Goal: Task Accomplishment & Management: Use online tool/utility

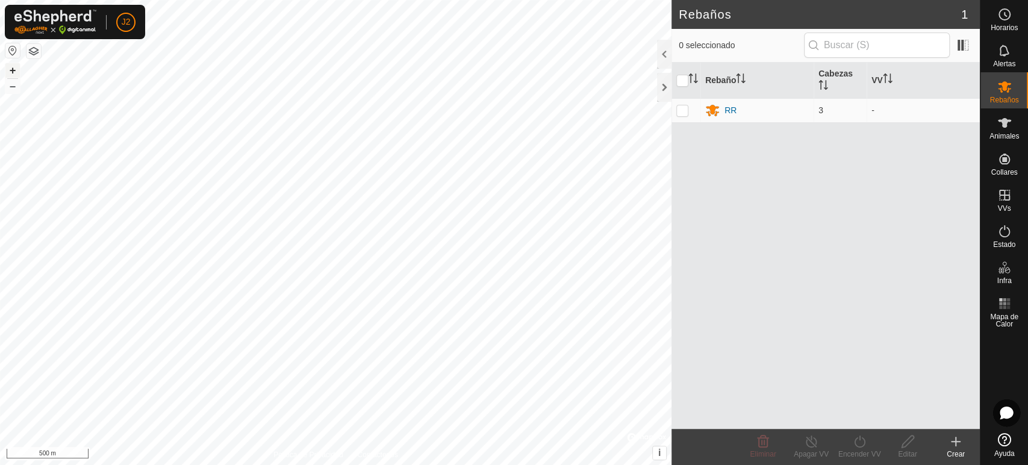
click at [15, 67] on button "+" at bounding box center [12, 70] width 14 height 14
click at [718, 140] on div "Rebaños 1 0 seleccionado Rebaño [PERSON_NAME] RR 3 - Eliminar Apagar VV Encende…" at bounding box center [490, 232] width 980 height 465
click at [10, 88] on button "–" at bounding box center [12, 86] width 14 height 14
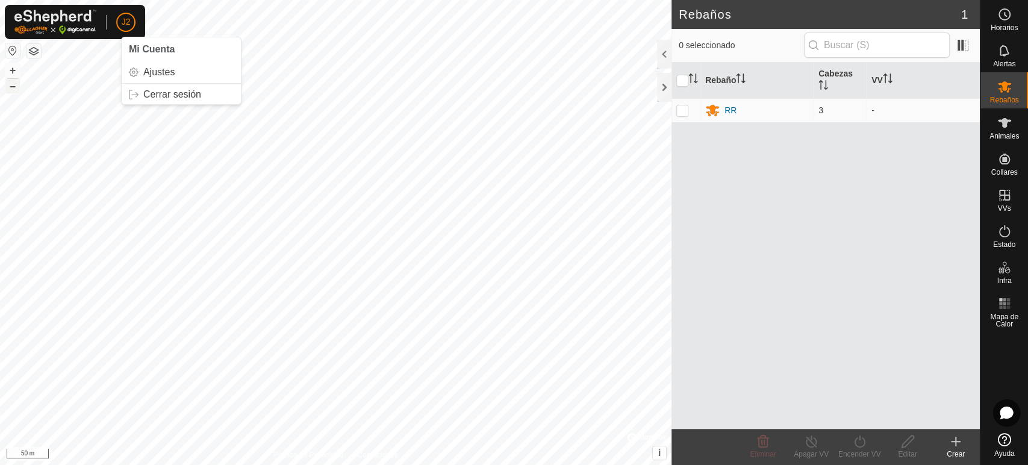
click at [10, 88] on button "–" at bounding box center [12, 86] width 14 height 14
click at [18, 66] on button "+" at bounding box center [12, 70] width 14 height 14
click at [11, 71] on button "+" at bounding box center [12, 70] width 14 height 14
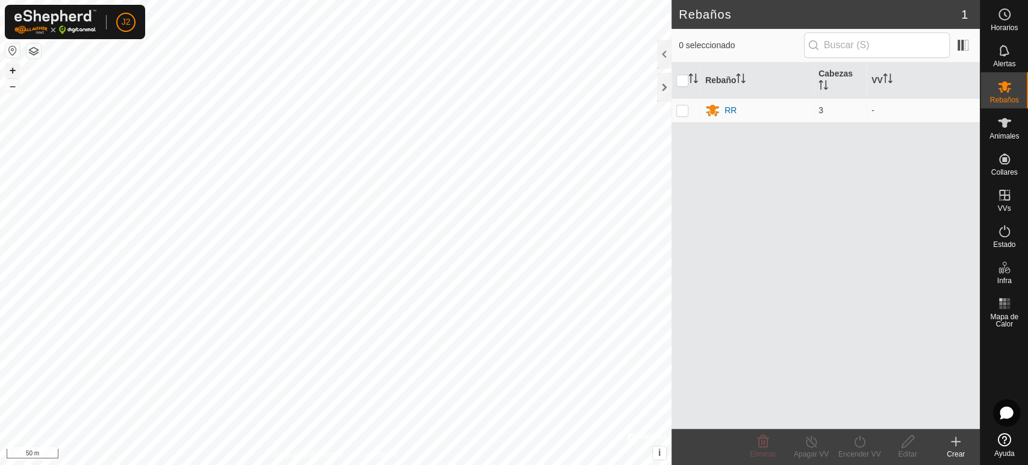
click at [11, 71] on button "+" at bounding box center [12, 70] width 14 height 14
click at [11, 57] on button "button" at bounding box center [12, 50] width 14 height 14
click at [13, 67] on button "+" at bounding box center [12, 70] width 14 height 14
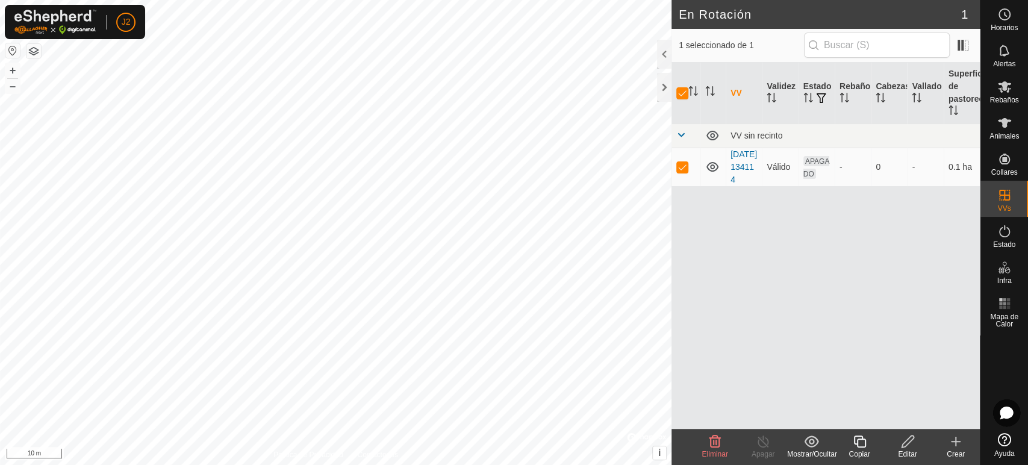
click at [916, 441] on edit-svg-icon at bounding box center [908, 441] width 48 height 14
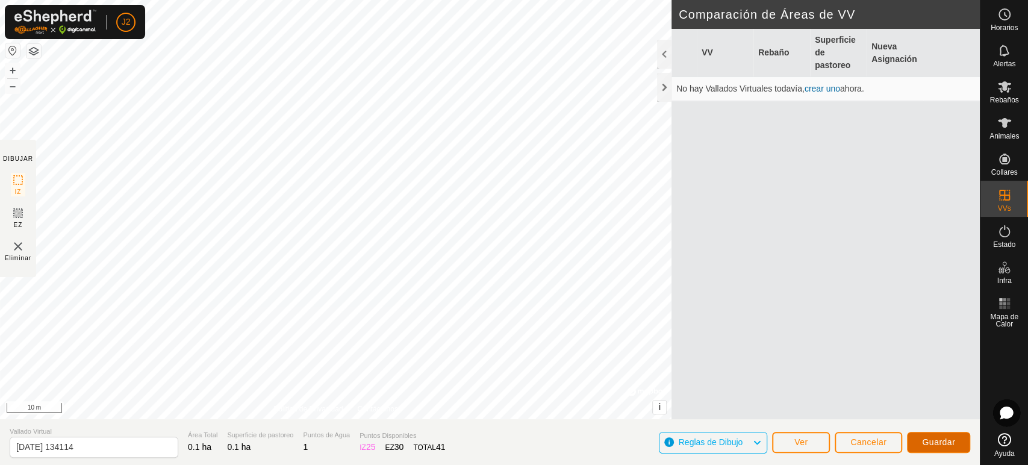
click at [939, 450] on button "Guardar" at bounding box center [938, 442] width 63 height 21
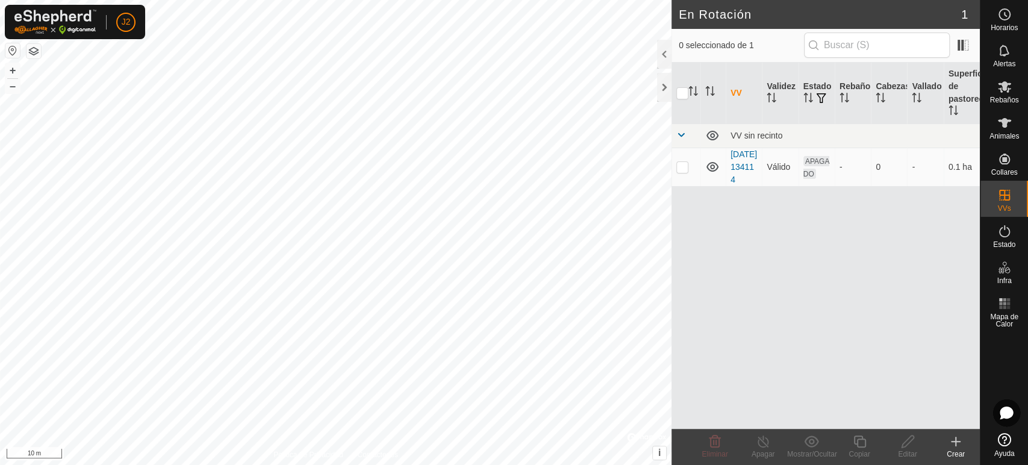
checkbox input "true"
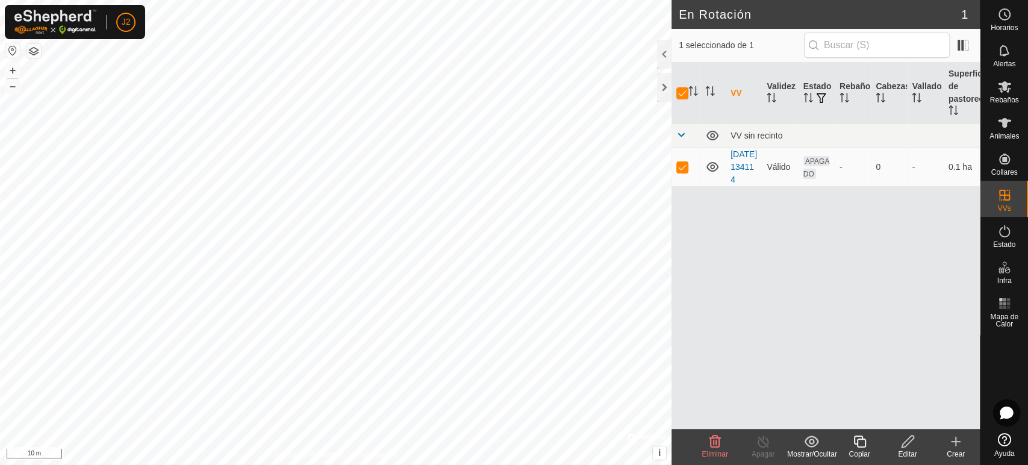
click at [909, 443] on icon at bounding box center [908, 442] width 12 height 12
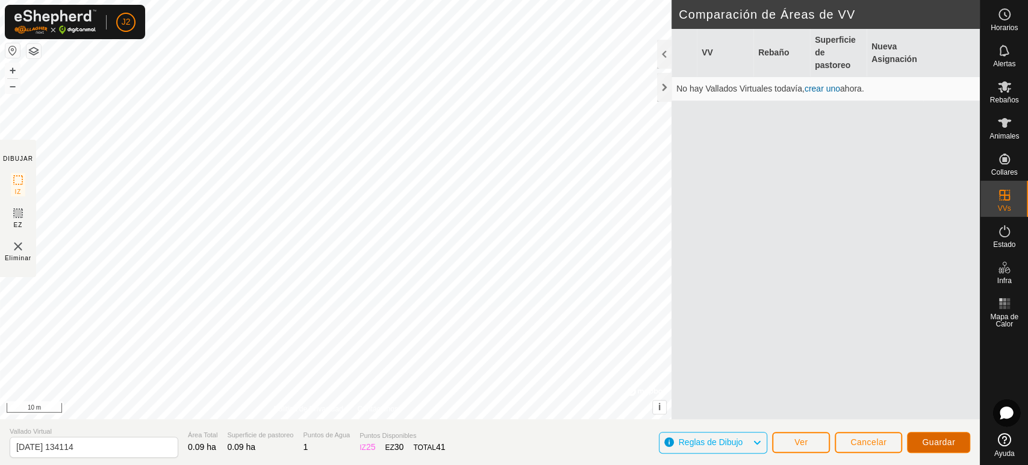
click at [931, 436] on button "Guardar" at bounding box center [938, 442] width 63 height 21
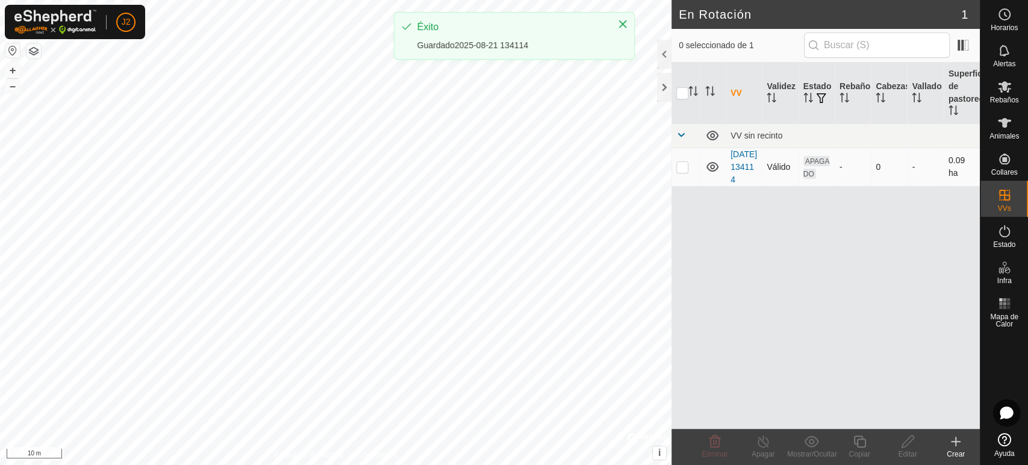
click at [679, 169] on p-checkbox at bounding box center [683, 167] width 12 height 10
checkbox input "true"
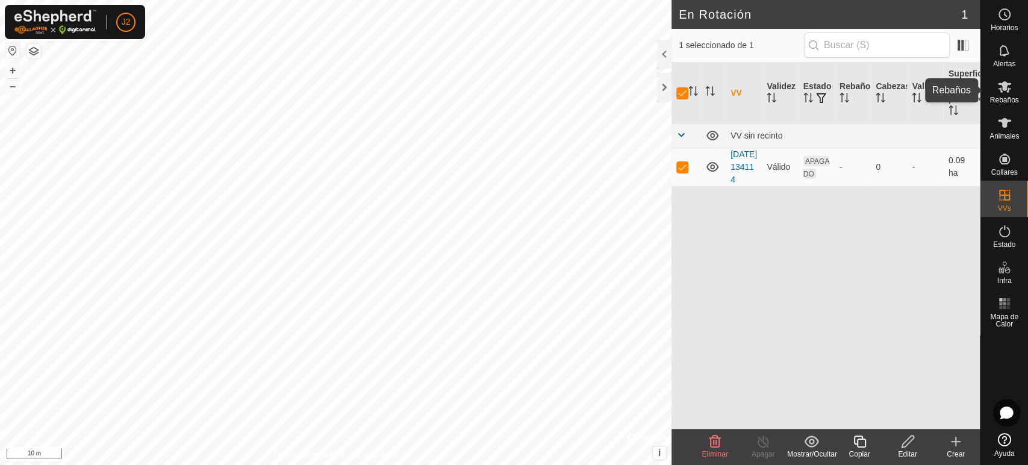
click at [1013, 90] on es-mob-svg-icon at bounding box center [1005, 86] width 22 height 19
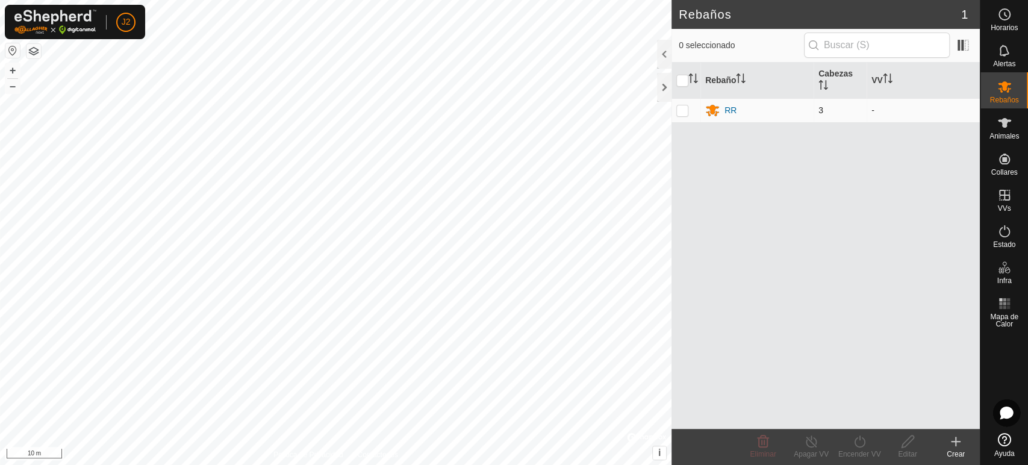
click at [684, 103] on td at bounding box center [686, 110] width 29 height 24
checkbox input "true"
click at [853, 451] on div "Encender VV" at bounding box center [860, 454] width 48 height 11
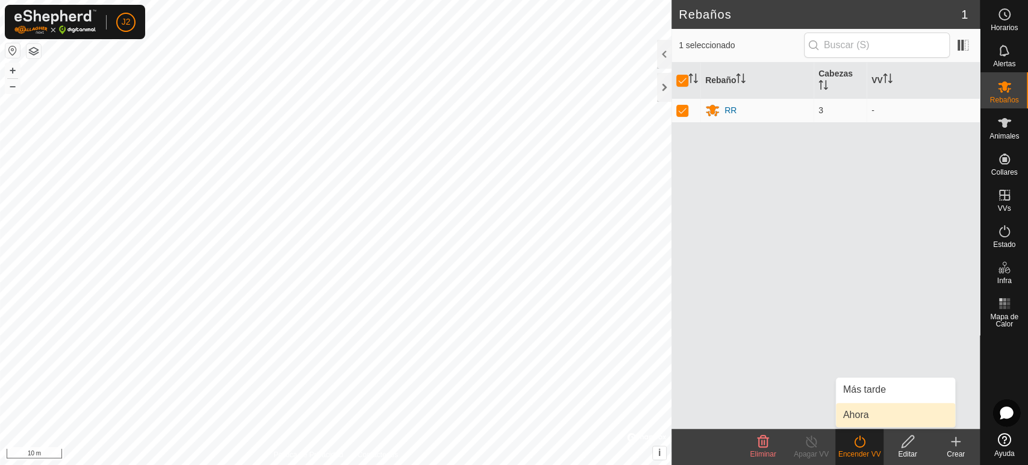
click at [858, 411] on link "Ahora" at bounding box center [895, 415] width 119 height 24
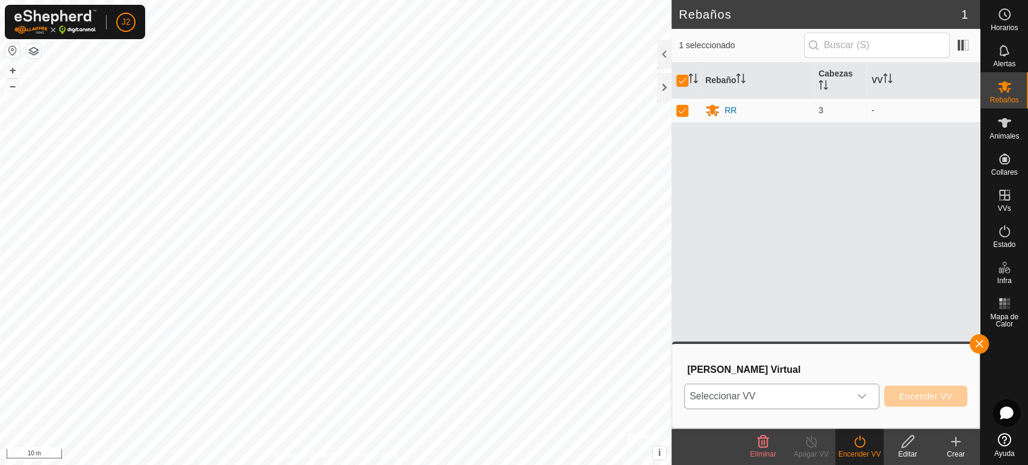
click at [845, 398] on span "Seleccionar VV" at bounding box center [767, 396] width 165 height 24
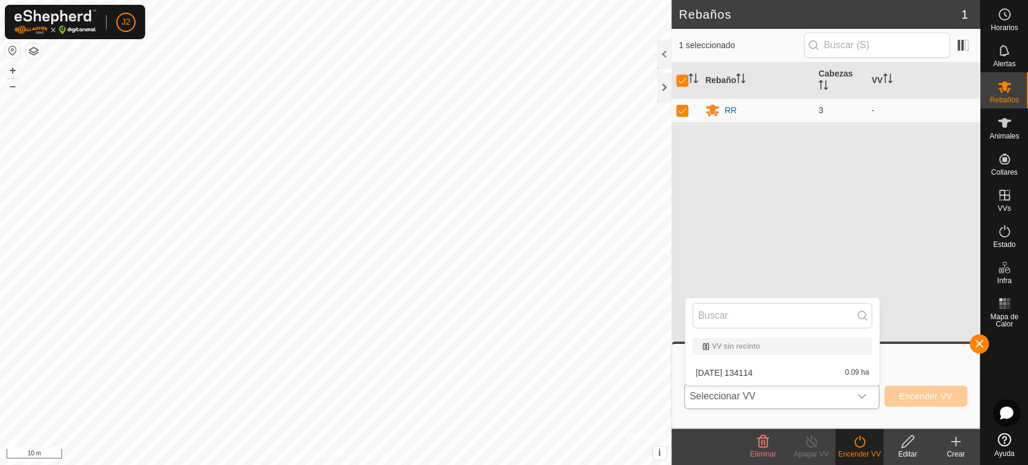
click at [811, 372] on li "[DATE] 134114 0.09 ha" at bounding box center [783, 373] width 194 height 24
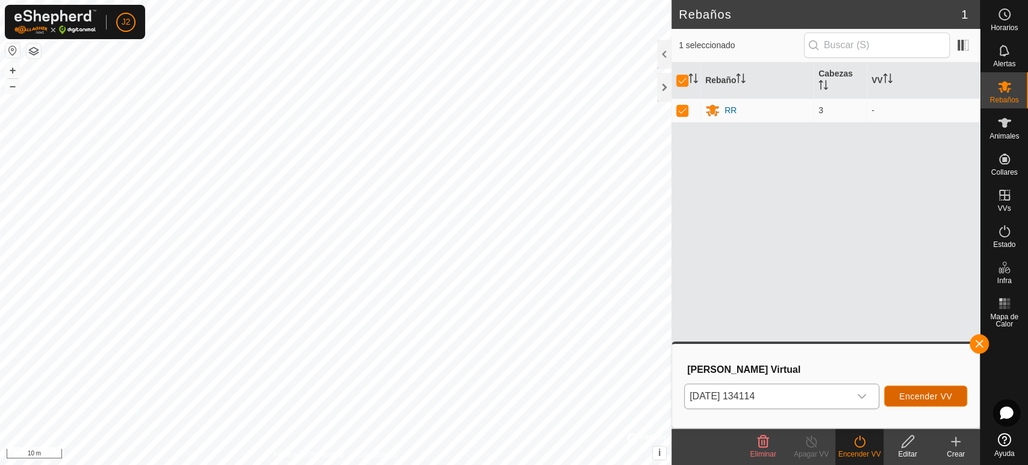
click at [945, 399] on span "Encender VV" at bounding box center [926, 397] width 53 height 10
